Goal: Task Accomplishment & Management: Use online tool/utility

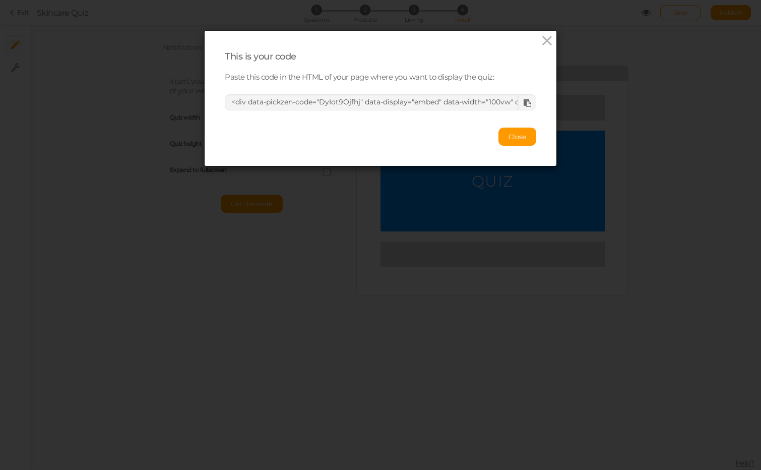
select select "vw"
select select "vh"
click at [503, 135] on button "Close" at bounding box center [517, 136] width 38 height 18
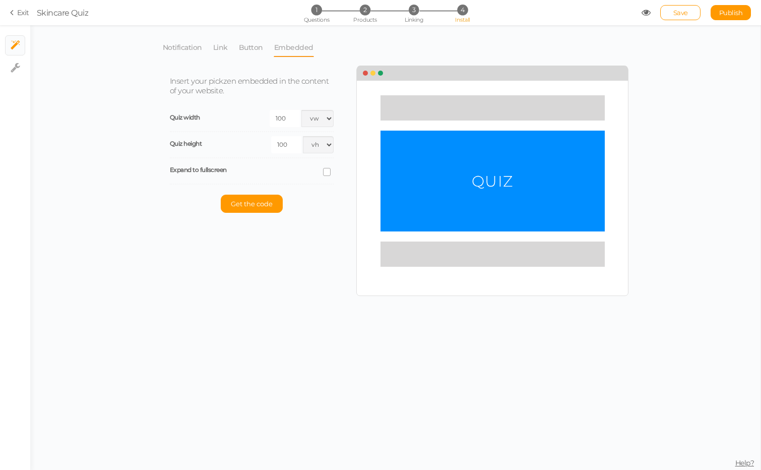
click at [14, 16] on icon at bounding box center [13, 12] width 7 height 9
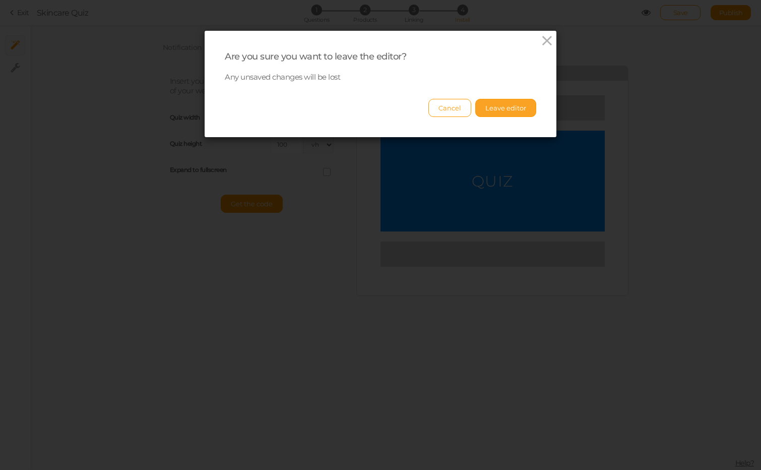
click at [502, 107] on button "Leave editor" at bounding box center [505, 108] width 61 height 18
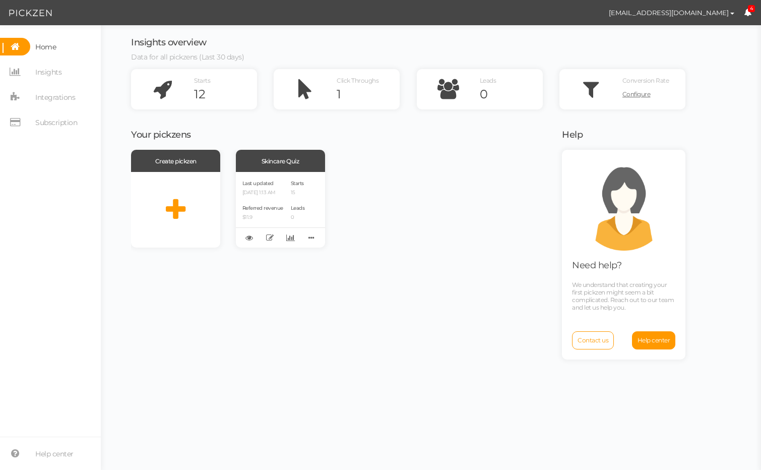
click at [302, 295] on div "Create pickzen Skincare Quiz Last updated [DATE] 1:13 AM Referred revenue $11.9…" at bounding box center [340, 308] width 418 height 317
click at [748, 12] on icon at bounding box center [748, 13] width 8 height 8
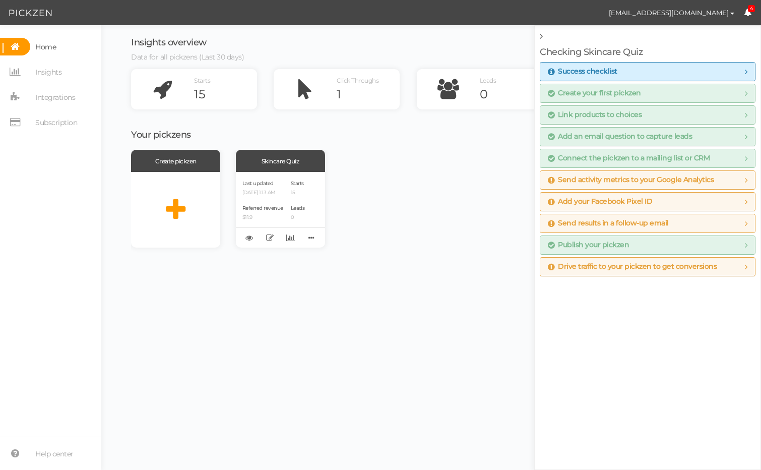
click at [748, 12] on icon at bounding box center [748, 13] width 8 height 8
